Goal: Transaction & Acquisition: Purchase product/service

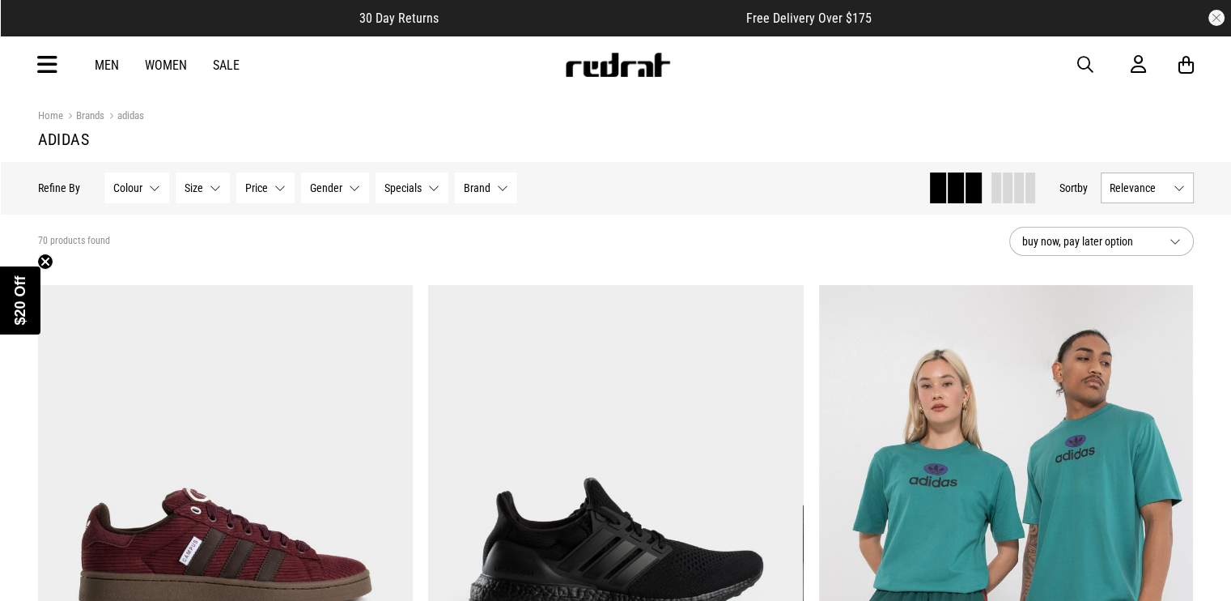
click at [109, 62] on link "Men" at bounding box center [107, 64] width 24 height 15
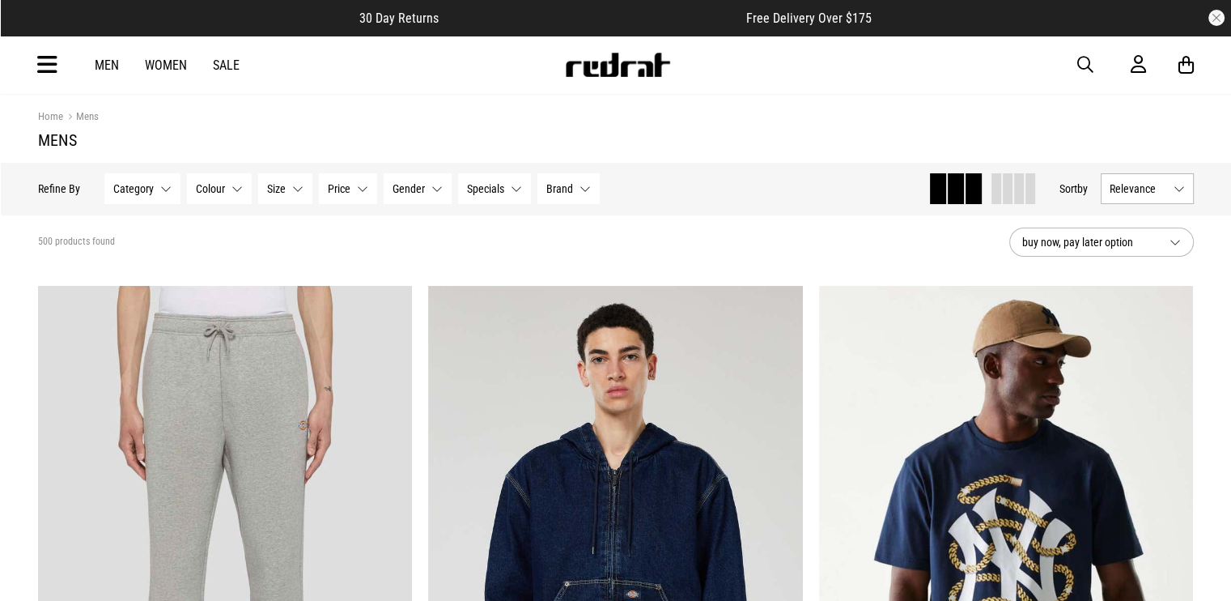
click at [164, 186] on button "Category None selected" at bounding box center [142, 188] width 76 height 31
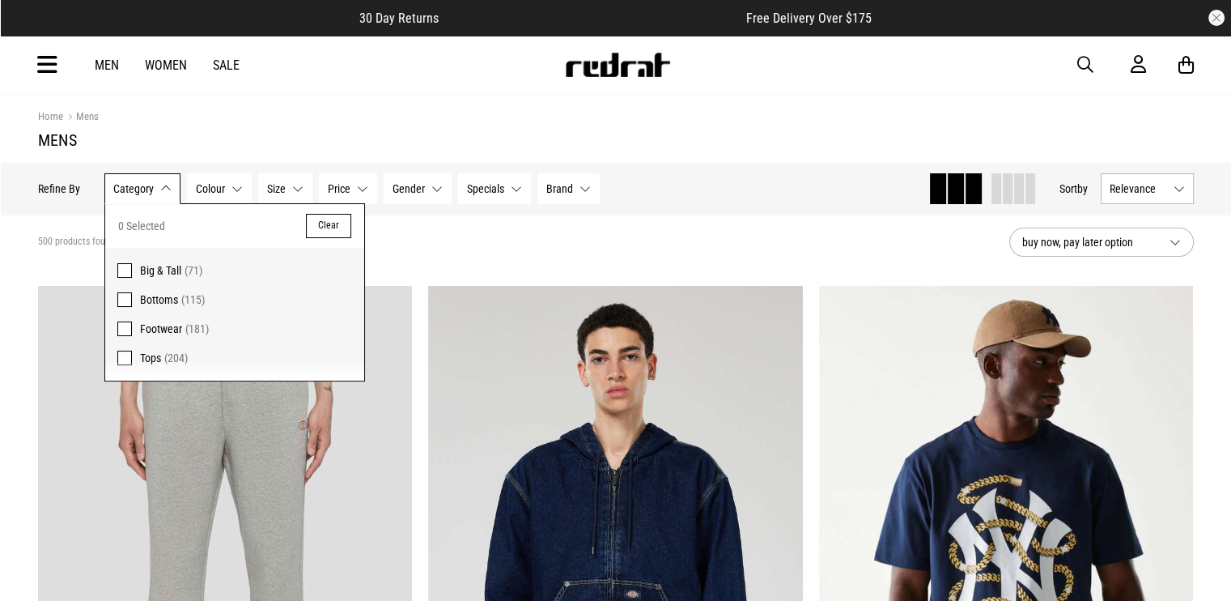
click at [164, 186] on button "Category None selected" at bounding box center [142, 188] width 76 height 31
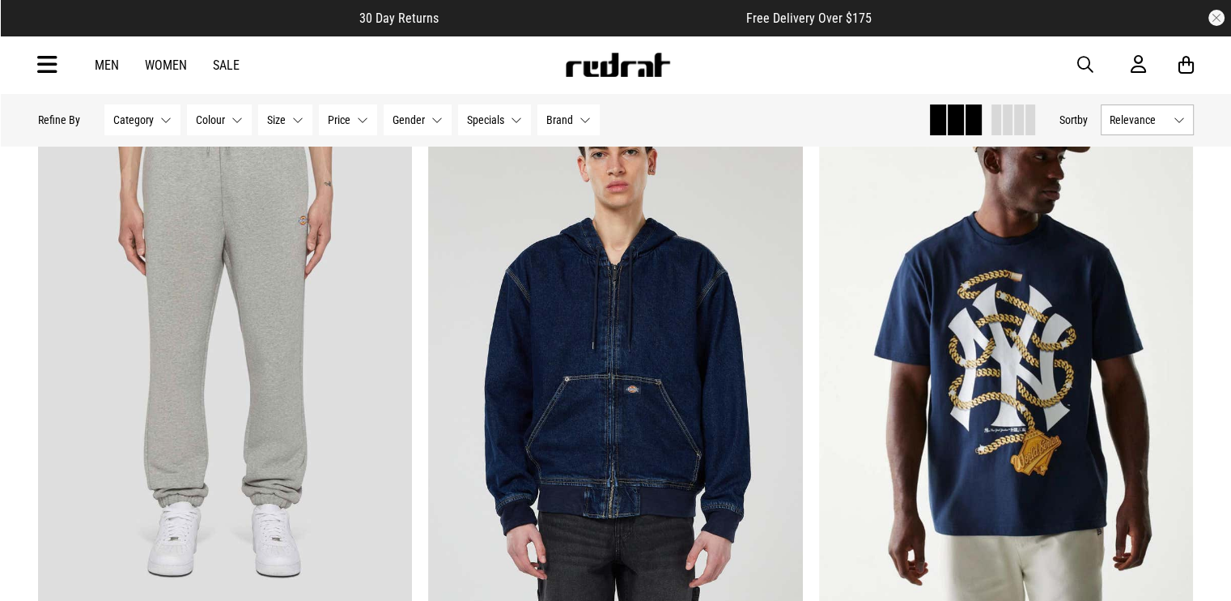
scroll to position [405, 0]
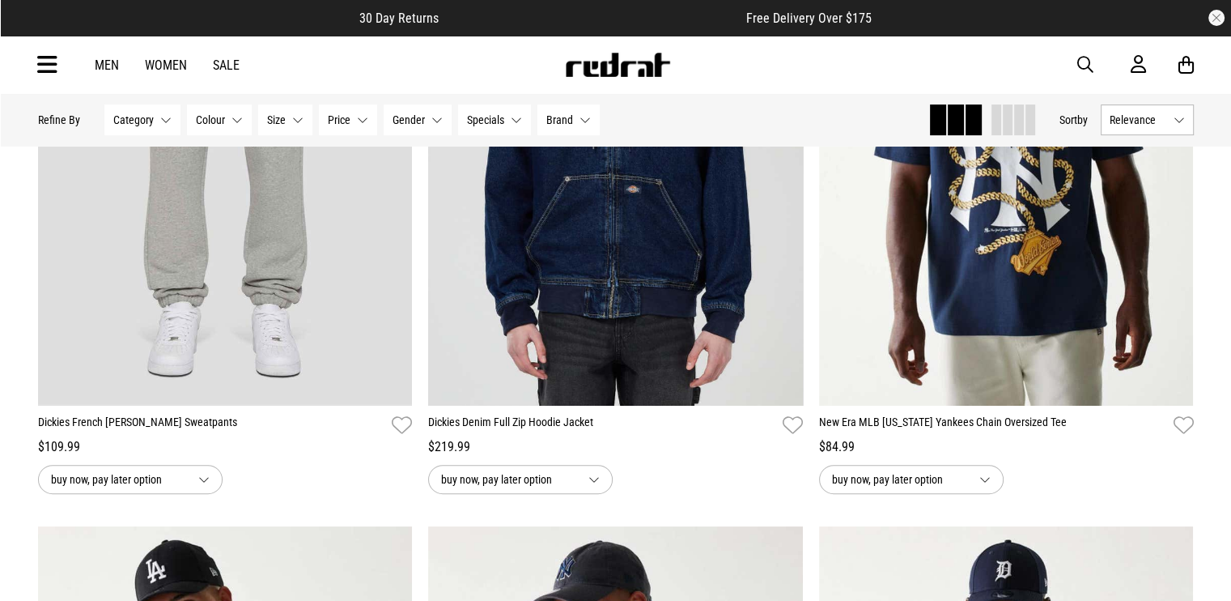
click at [500, 119] on span "Specials" at bounding box center [485, 119] width 37 height 13
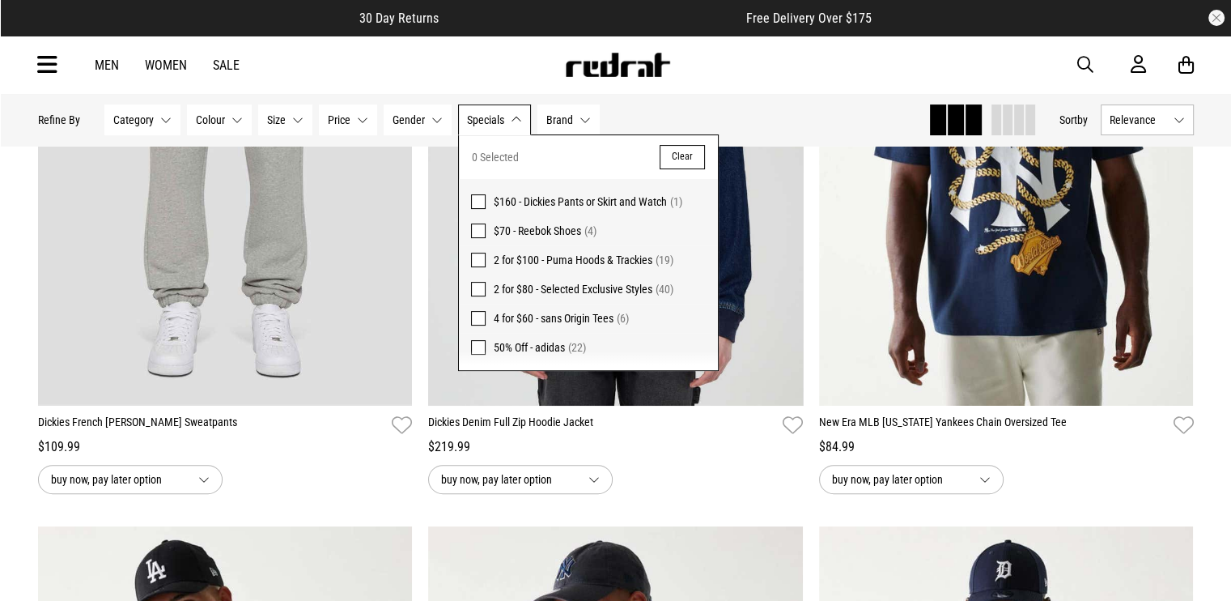
click at [474, 349] on span at bounding box center [478, 347] width 15 height 15
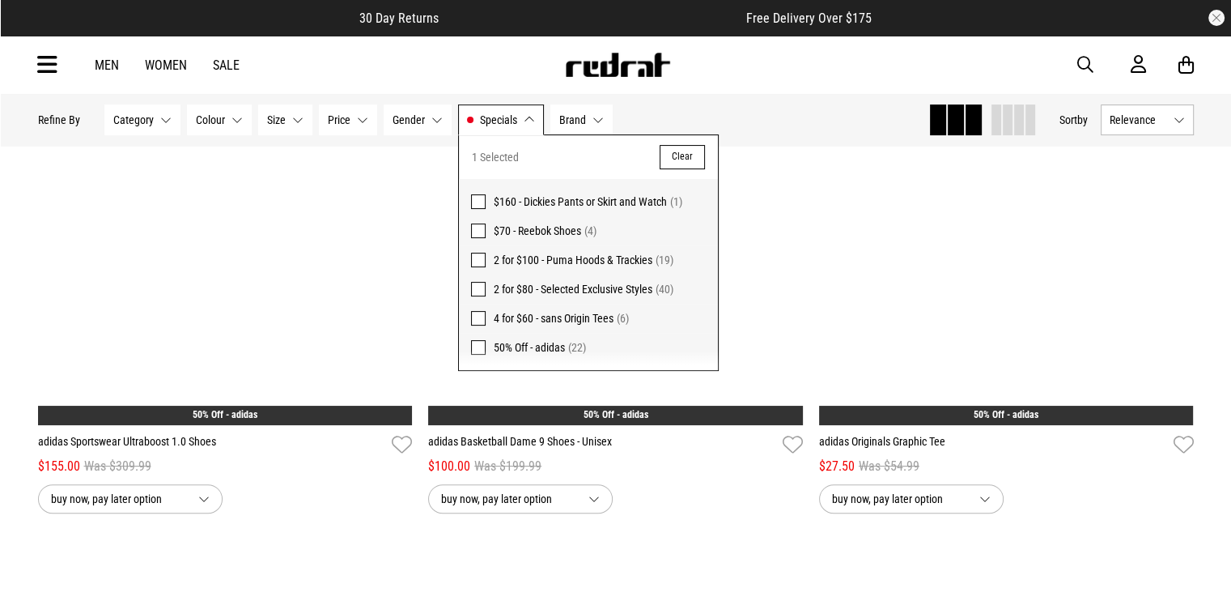
scroll to position [424, 0]
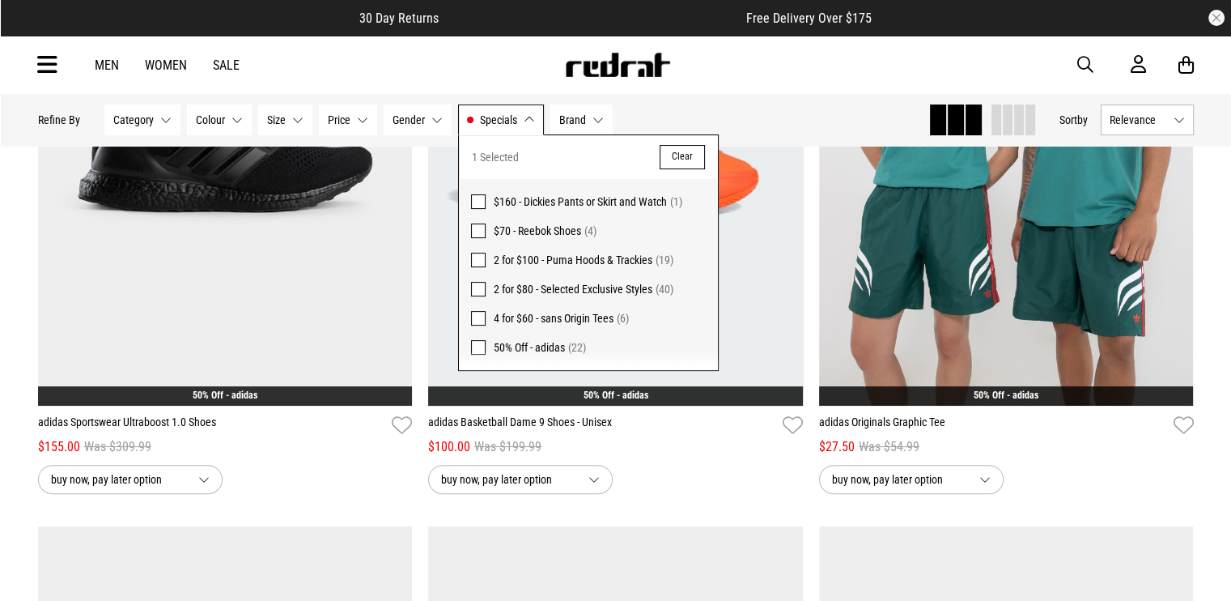
click at [777, 57] on div "Men Women Sale Sign in New Back Footwear Back Mens Back Womens Back Youth & Kid…" at bounding box center [616, 65] width 1182 height 58
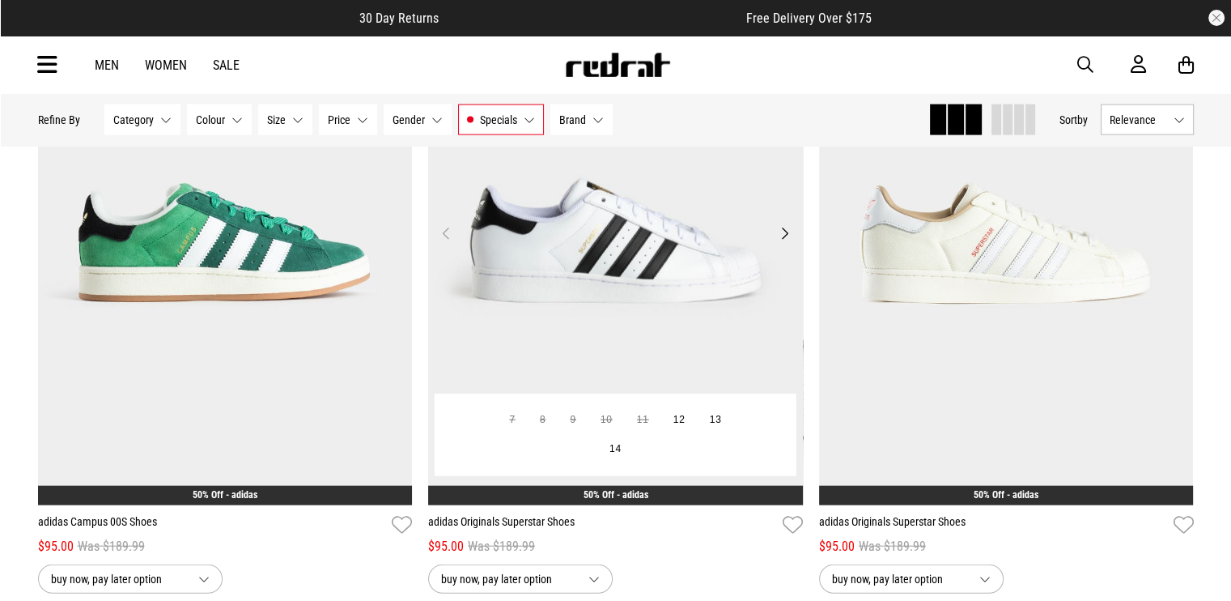
scroll to position [3643, 0]
